Goal: Check status: Check status

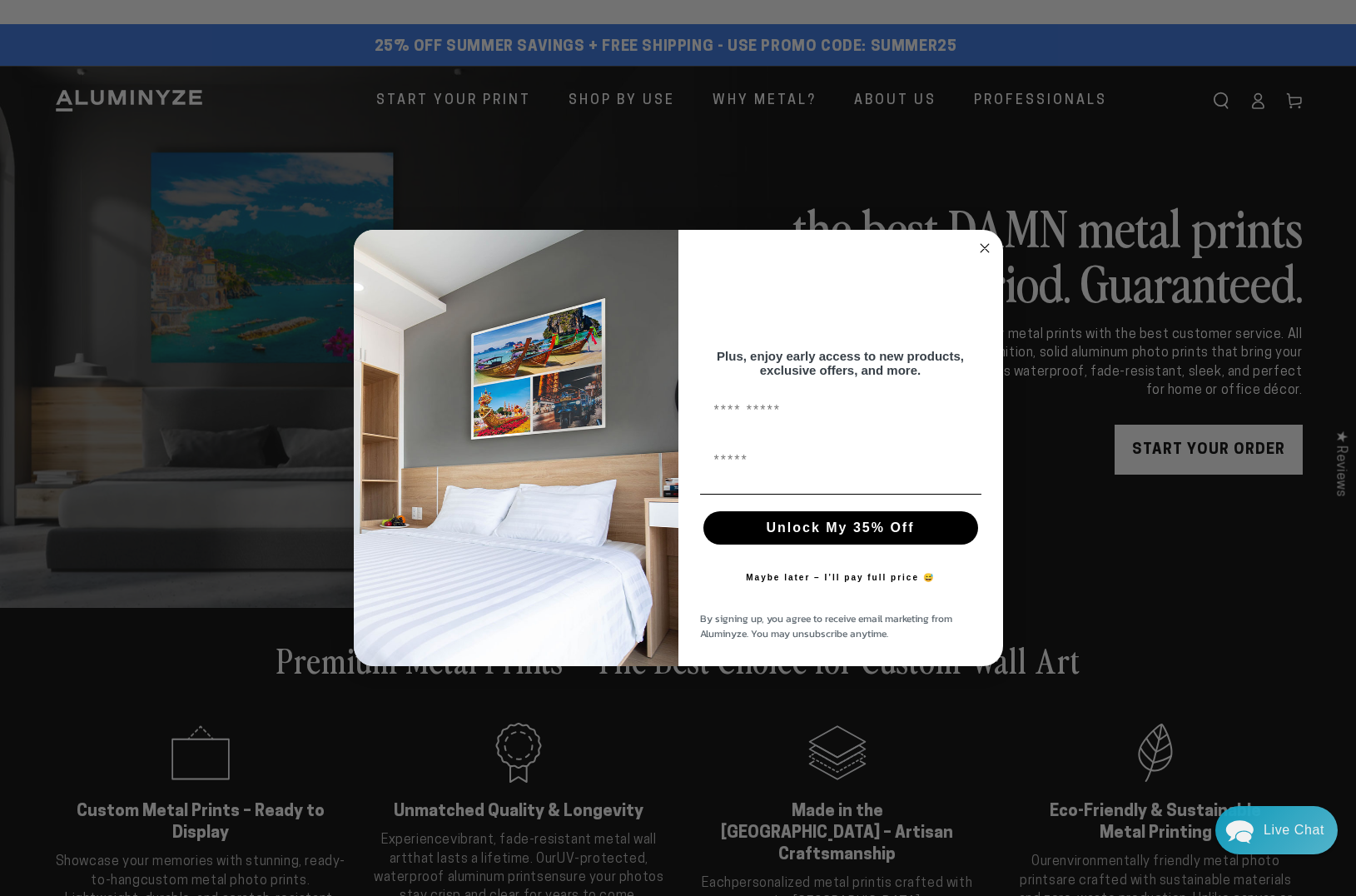
click at [773, 239] on circle "Close dialog" at bounding box center [984, 248] width 19 height 19
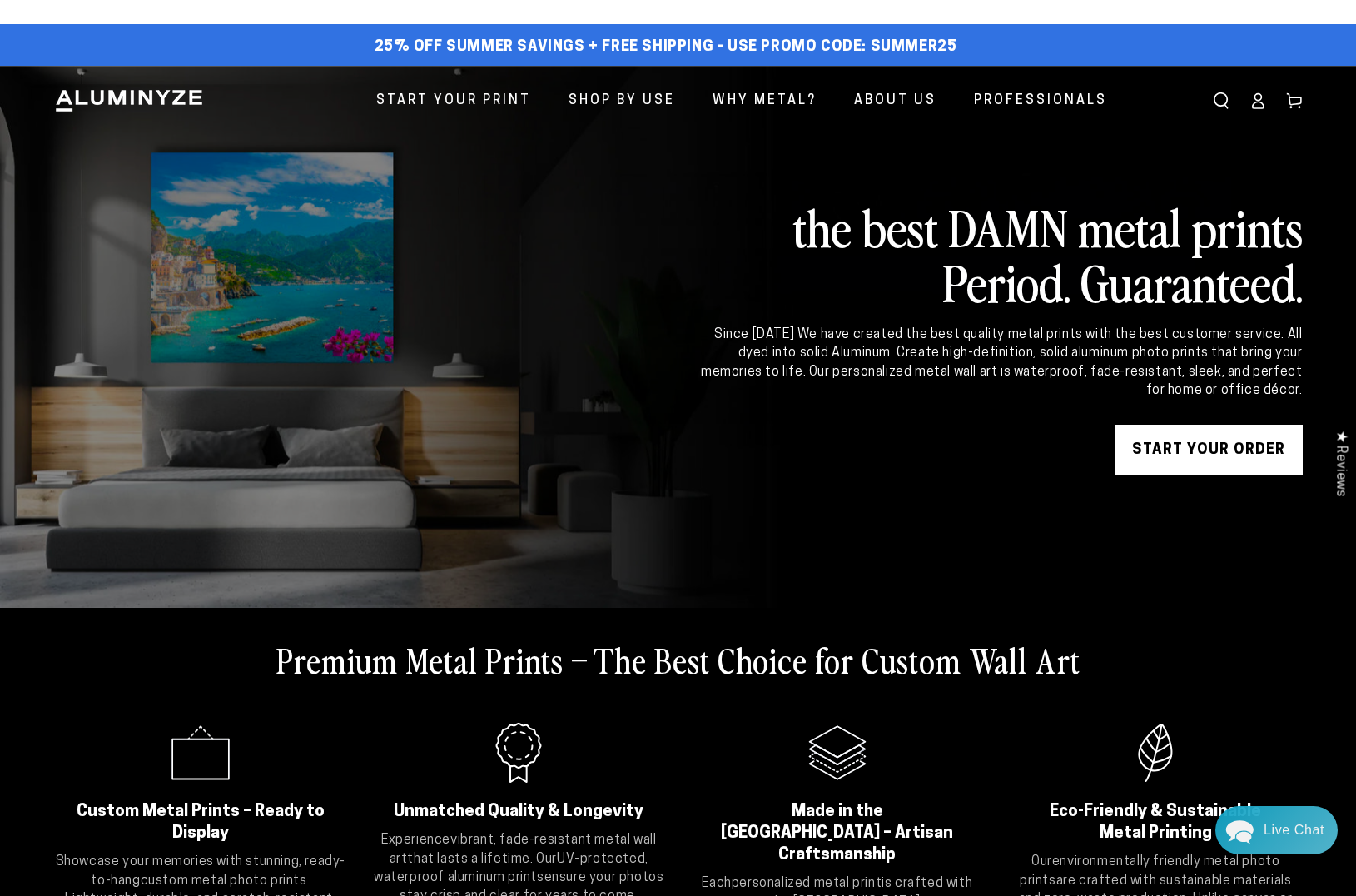
click at [773, 100] on icon at bounding box center [1257, 101] width 16 height 16
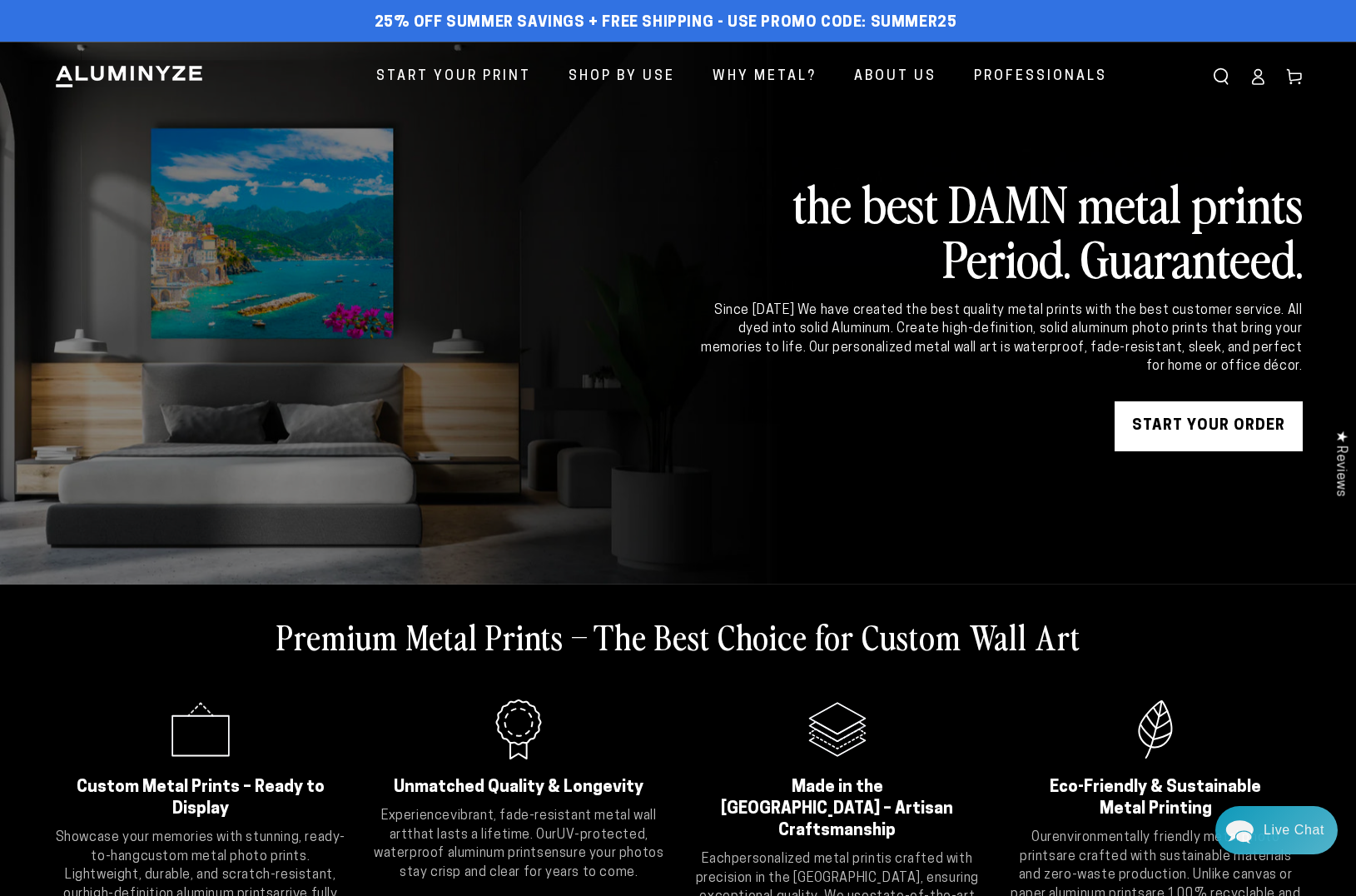
click at [1257, 79] on icon at bounding box center [1257, 76] width 16 height 16
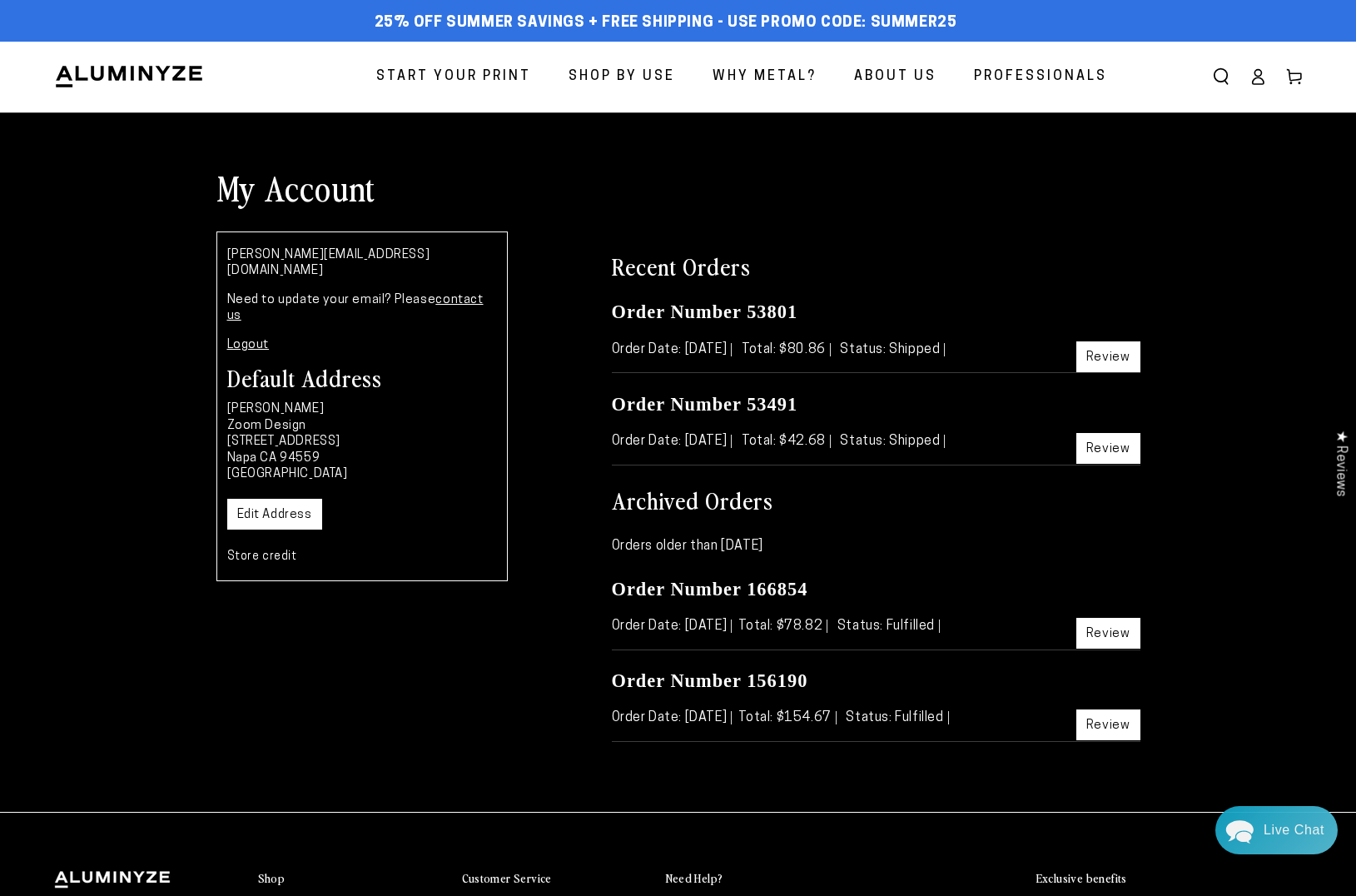
click at [1090, 360] on link "Review" at bounding box center [1108, 357] width 64 height 31
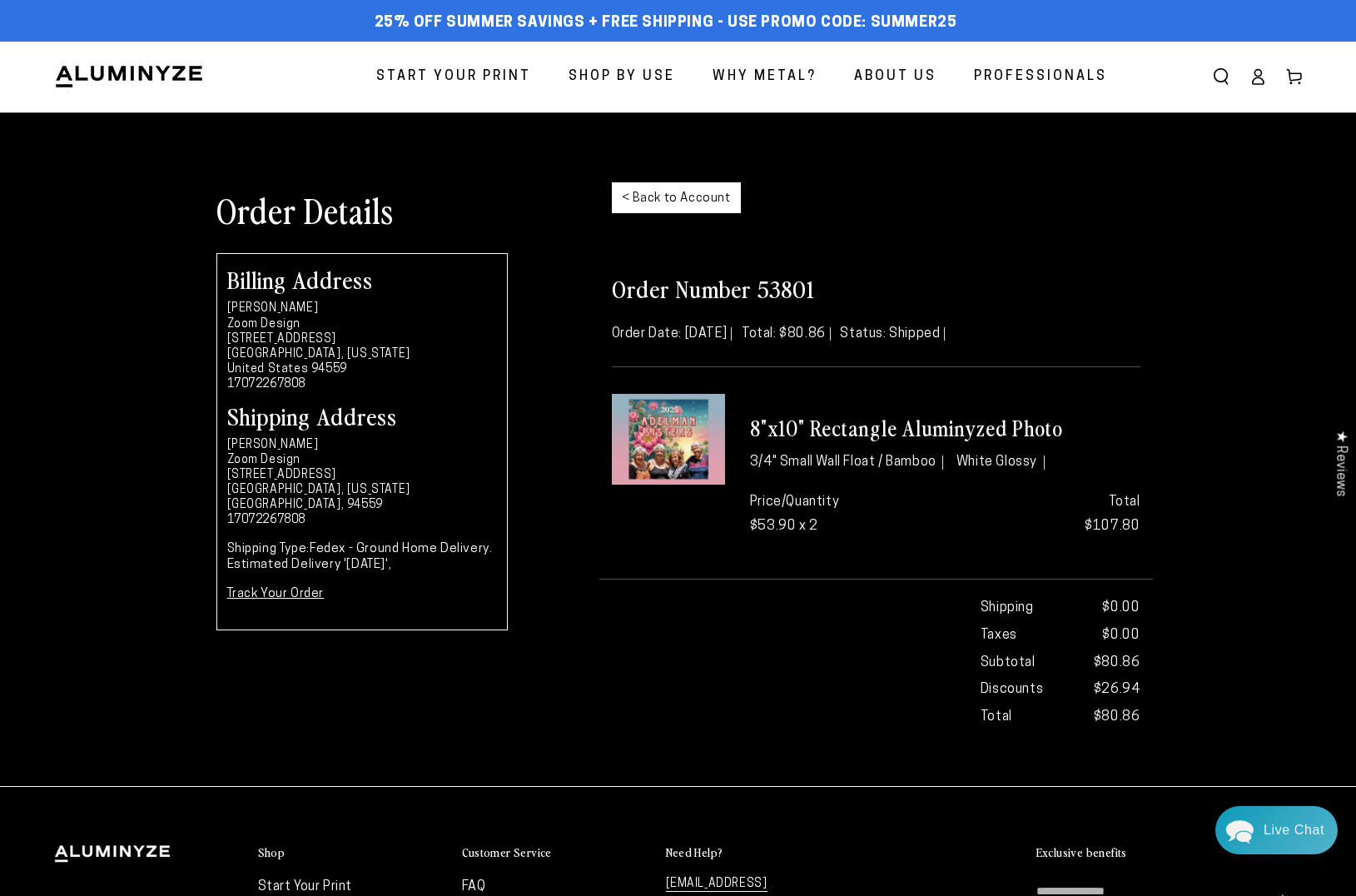
click at [303, 592] on link "Track Your Order" at bounding box center [275, 594] width 97 height 13
